Goal: Transaction & Acquisition: Purchase product/service

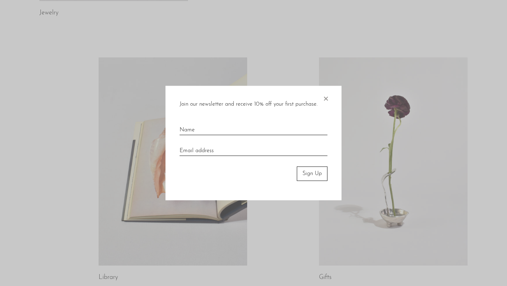
scroll to position [295, 0]
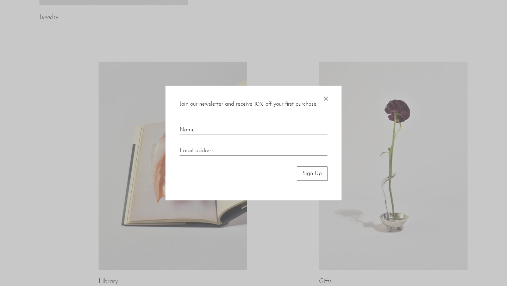
click at [326, 99] on span "×" at bounding box center [325, 97] width 7 height 23
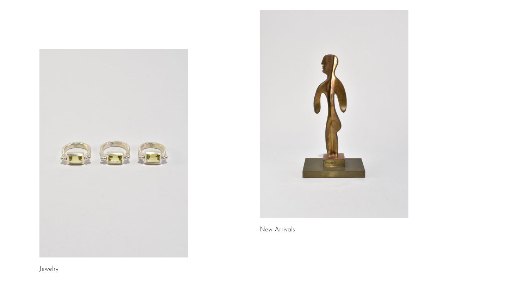
scroll to position [0, 0]
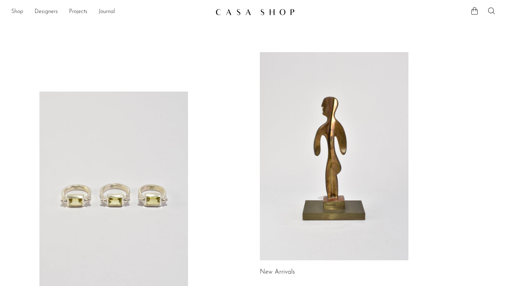
click at [20, 13] on link "Shop" at bounding box center [17, 11] width 12 height 9
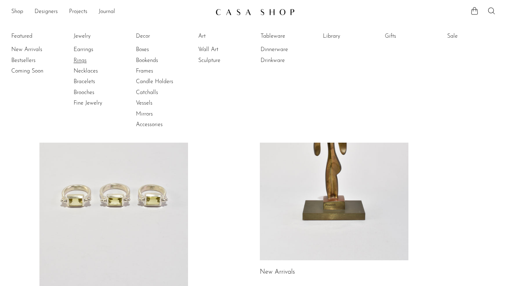
click at [78, 61] on link "Rings" at bounding box center [100, 61] width 53 height 8
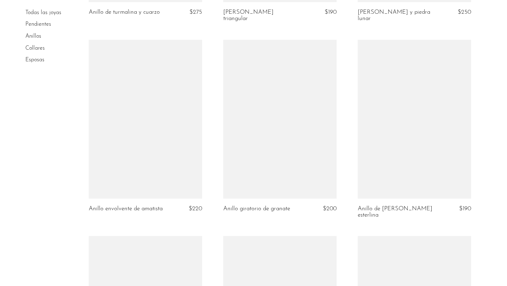
scroll to position [633, 0]
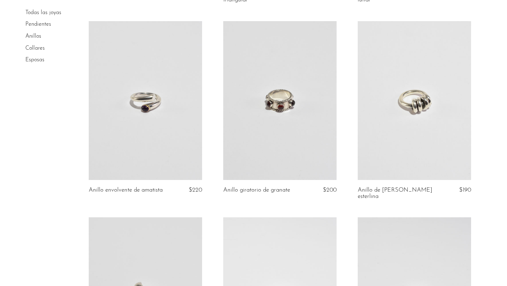
click at [284, 136] on link at bounding box center [279, 100] width 113 height 159
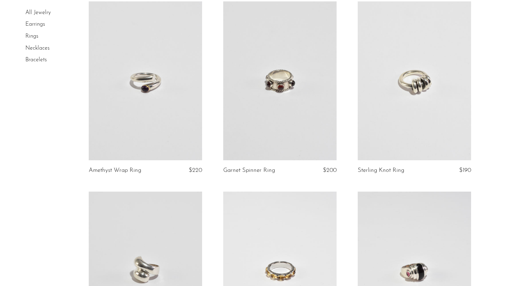
scroll to position [620, 0]
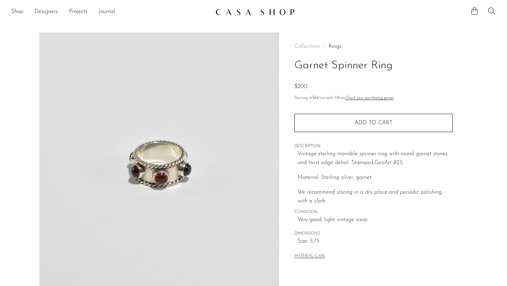
click at [438, 66] on h1 "Garnet Spinner Ring" at bounding box center [374, 66] width 159 height 18
